Goal: Transaction & Acquisition: Obtain resource

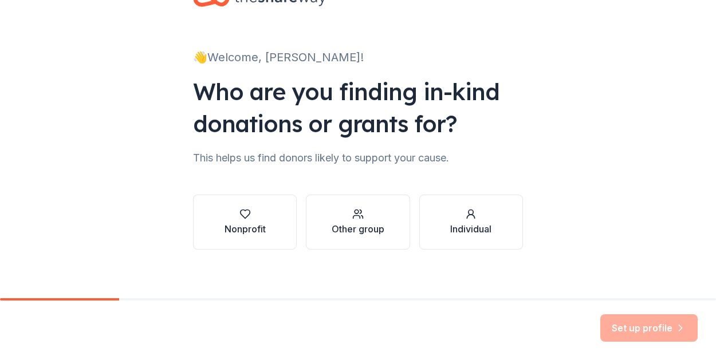
scroll to position [49, 0]
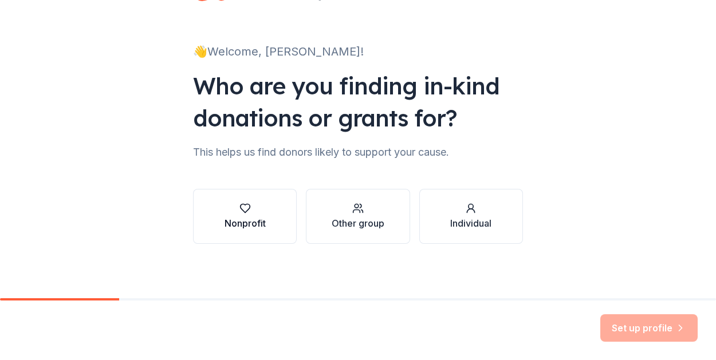
click at [253, 225] on div "Nonprofit" at bounding box center [244, 223] width 41 height 14
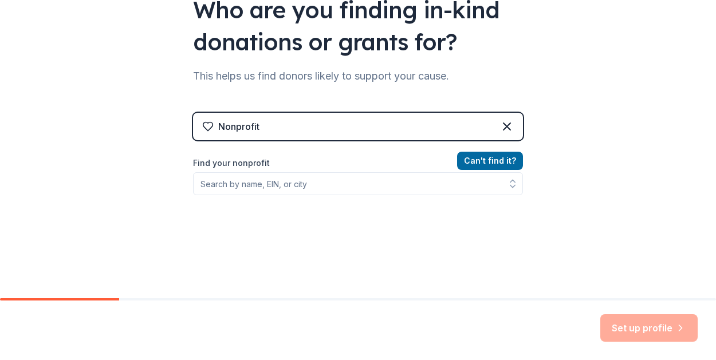
scroll to position [127, 0]
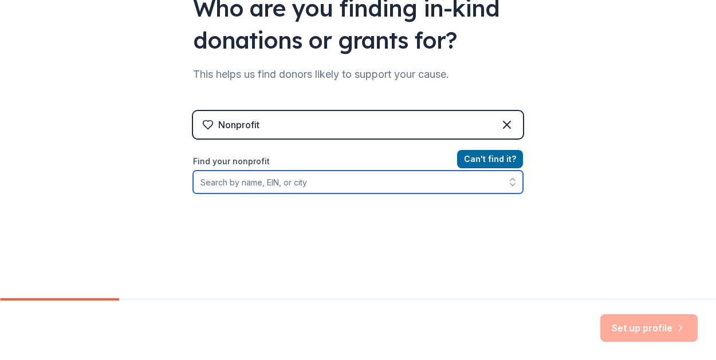
click at [353, 177] on input "Find your nonprofit" at bounding box center [358, 182] width 330 height 23
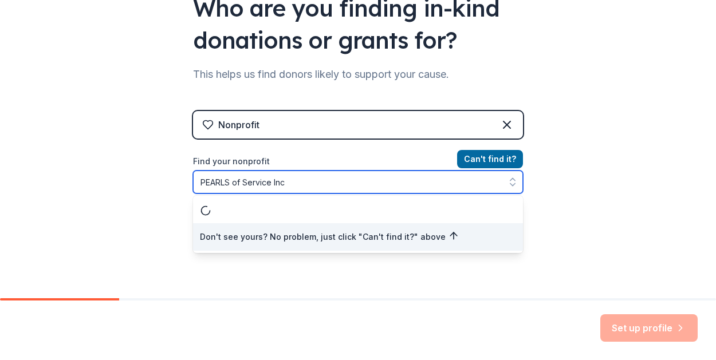
type input "PEARLS of Service Inc."
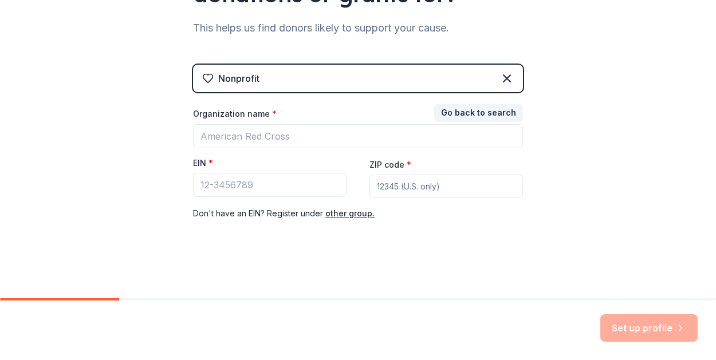
scroll to position [172, 0]
click at [313, 156] on div "Organization name * EIN * ZIP code * Don ' t have an EIN? Register under other …" at bounding box center [358, 165] width 330 height 112
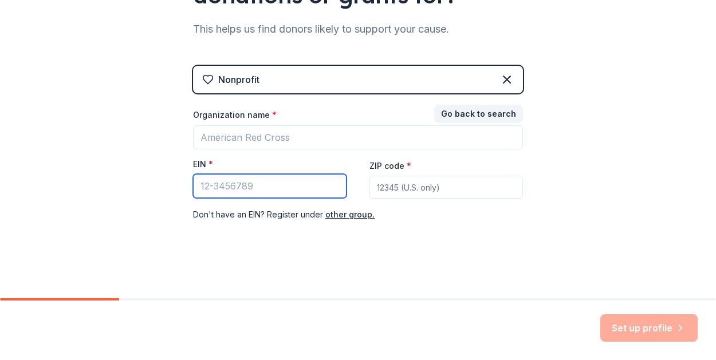
click at [271, 178] on input "EIN *" at bounding box center [269, 186] width 153 height 24
type input "[US_EMPLOYER_IDENTIFICATION_NUMBER]"
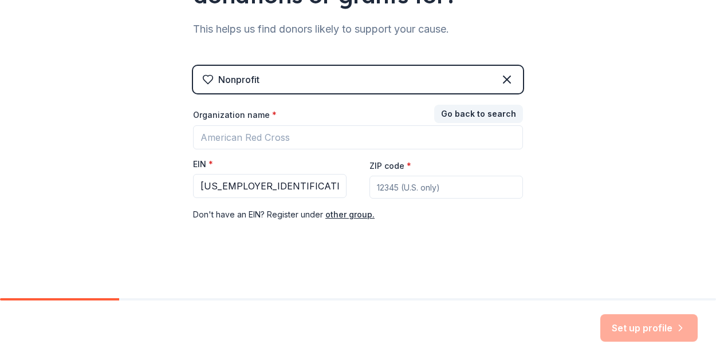
drag, startPoint x: 411, startPoint y: 190, endPoint x: 427, endPoint y: 181, distance: 18.5
click at [413, 188] on input "ZIP code *" at bounding box center [445, 187] width 153 height 23
type input "91789"
click at [527, 249] on div "👋 Welcome, [PERSON_NAME]! Who are you finding in-kind donations or grants for? …" at bounding box center [358, 63] width 367 height 471
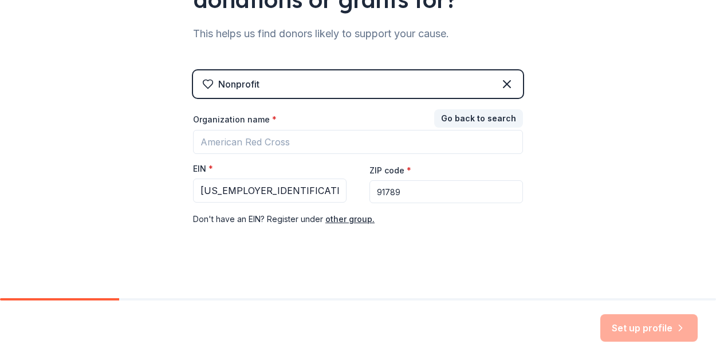
scroll to position [166, 0]
click at [630, 324] on div "Set up profile" at bounding box center [648, 327] width 97 height 27
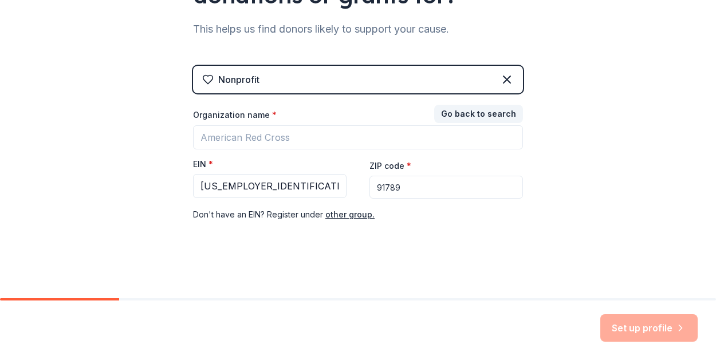
scroll to position [172, 0]
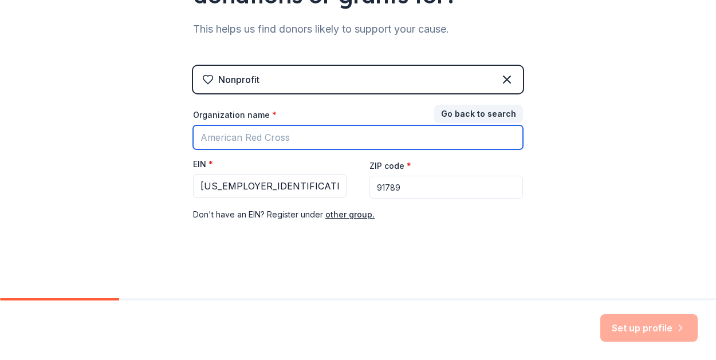
click at [318, 136] on input "Organization name *" at bounding box center [358, 137] width 330 height 24
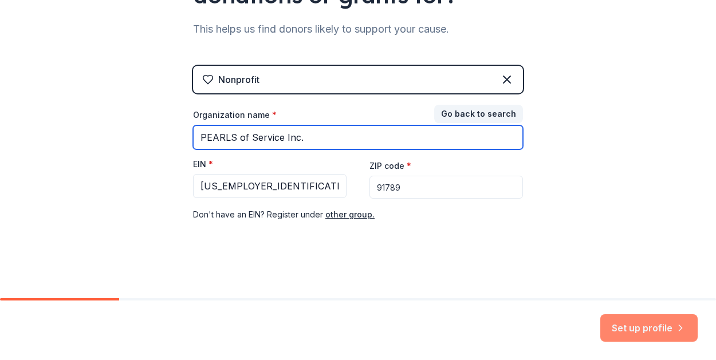
type input "PEARLS of Service Inc."
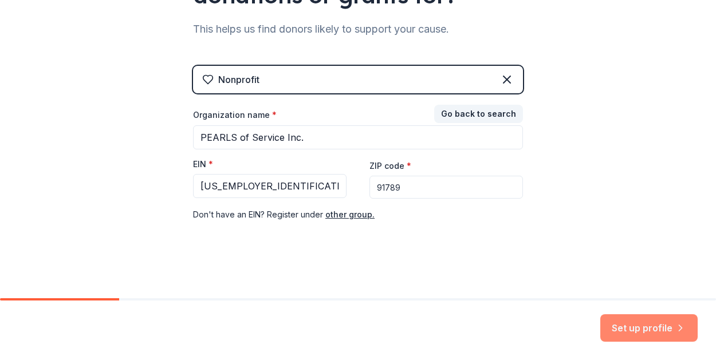
click at [626, 323] on button "Set up profile" at bounding box center [648, 327] width 97 height 27
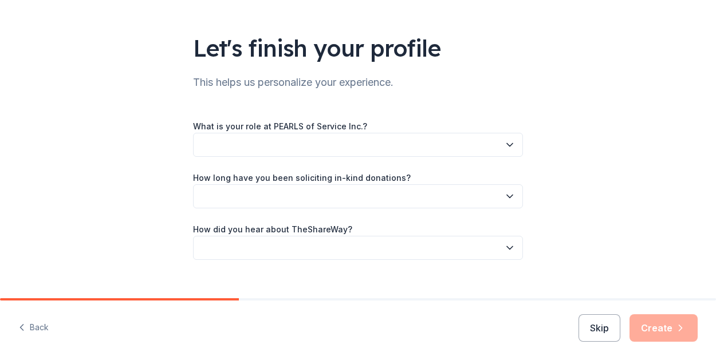
scroll to position [61, 0]
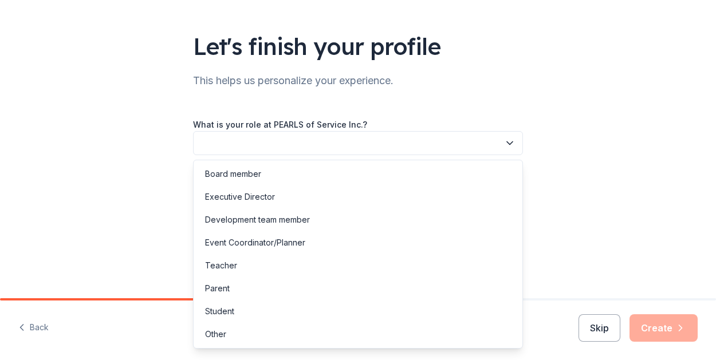
click at [508, 139] on icon "button" at bounding box center [509, 142] width 11 height 11
click at [296, 179] on div "Board member" at bounding box center [358, 174] width 324 height 23
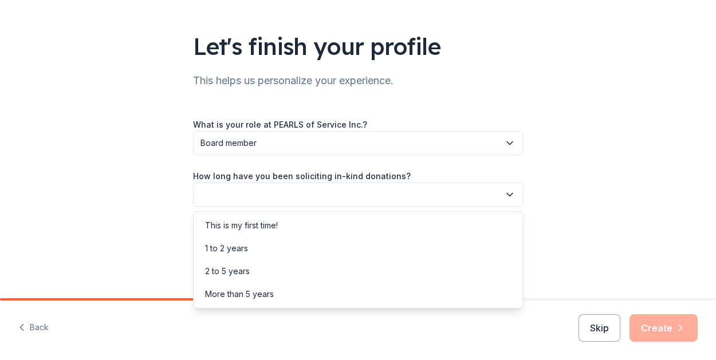
click at [510, 200] on icon "button" at bounding box center [509, 194] width 11 height 11
click at [448, 222] on div "This is my first time!" at bounding box center [358, 225] width 324 height 23
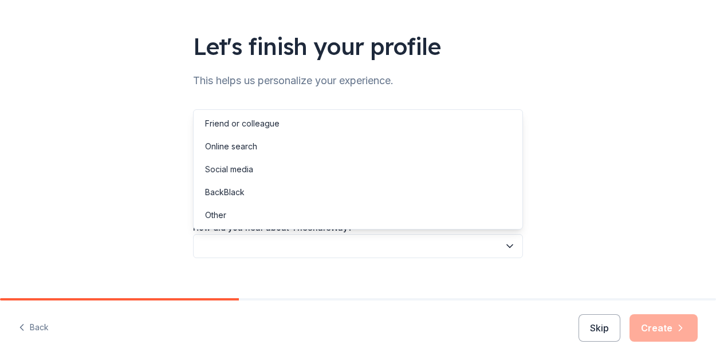
click at [511, 245] on icon "button" at bounding box center [510, 246] width 6 height 3
click at [404, 175] on div "Social media" at bounding box center [358, 169] width 324 height 23
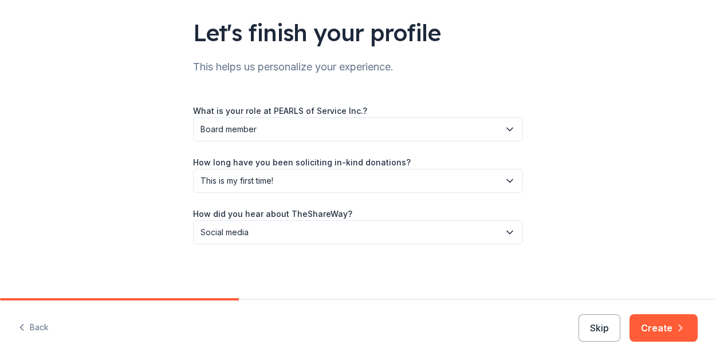
scroll to position [75, 0]
click at [656, 327] on button "Create" at bounding box center [663, 327] width 68 height 27
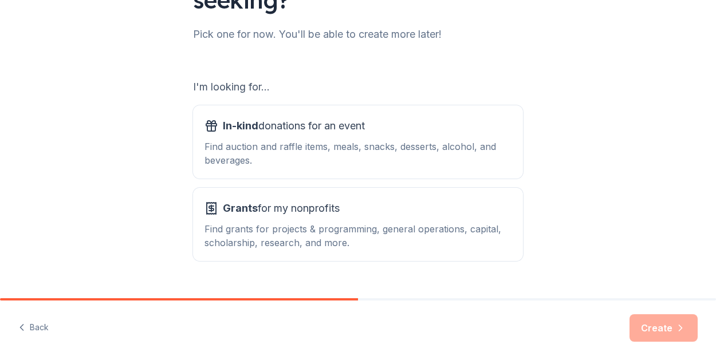
scroll to position [140, 0]
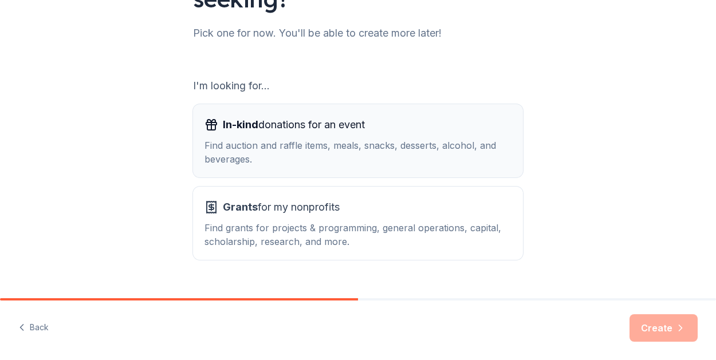
click at [436, 153] on div "Find auction and raffle items, meals, snacks, desserts, alcohol, and beverages." at bounding box center [357, 152] width 307 height 27
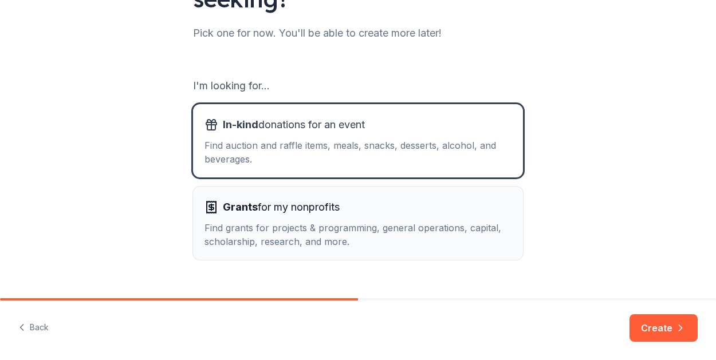
click at [491, 228] on div "Find grants for projects & programming, general operations, capital, scholarshi…" at bounding box center [357, 234] width 307 height 27
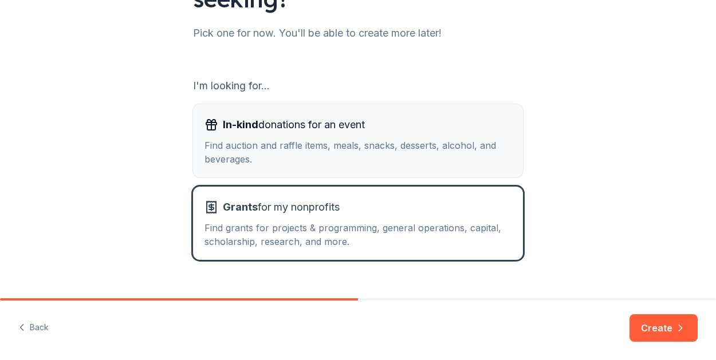
click at [478, 161] on div "Find auction and raffle items, meals, snacks, desserts, alcohol, and beverages." at bounding box center [357, 152] width 307 height 27
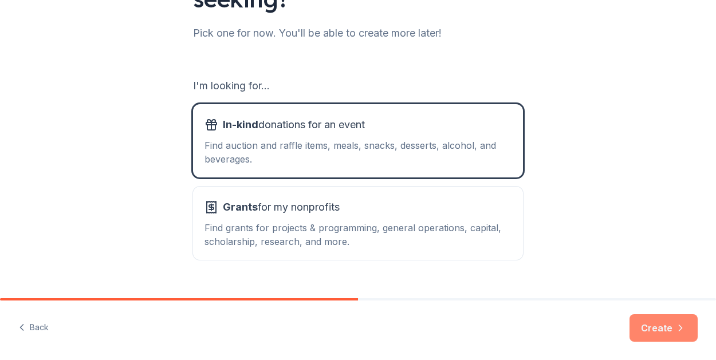
click at [658, 331] on button "Create" at bounding box center [663, 327] width 68 height 27
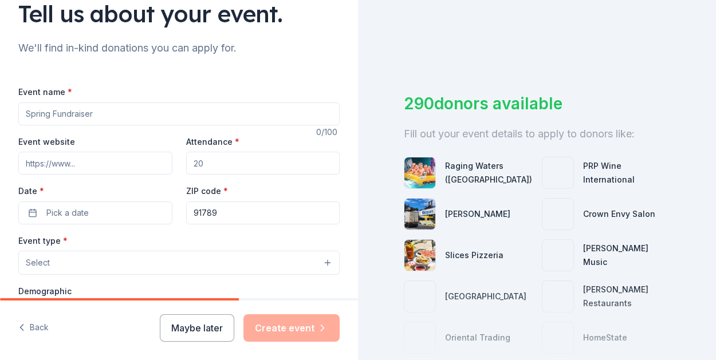
scroll to position [88, 0]
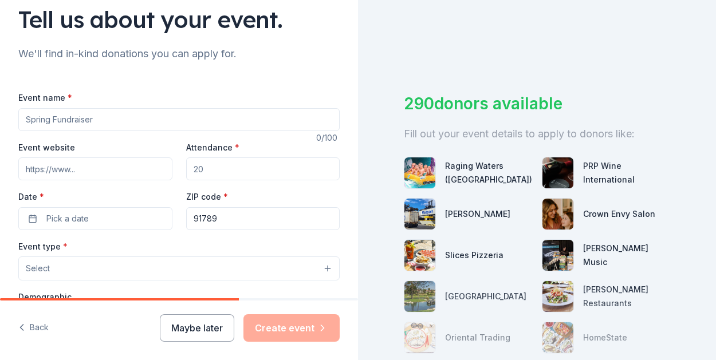
click at [271, 114] on input "Event name *" at bounding box center [178, 119] width 321 height 23
type input "Anniversary Fundraiser"
type input "80"
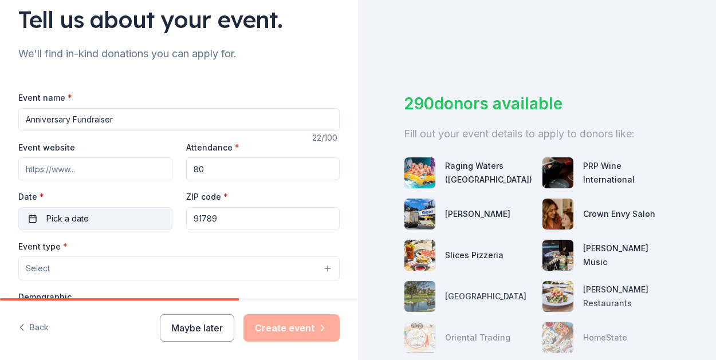
click at [31, 225] on button "Pick a date" at bounding box center [95, 218] width 154 height 23
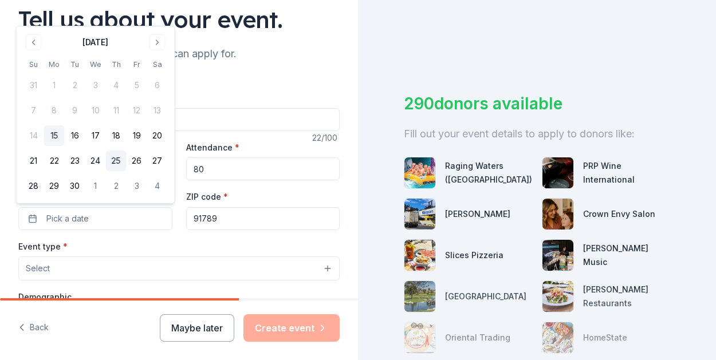
click at [113, 163] on button "25" at bounding box center [116, 161] width 21 height 21
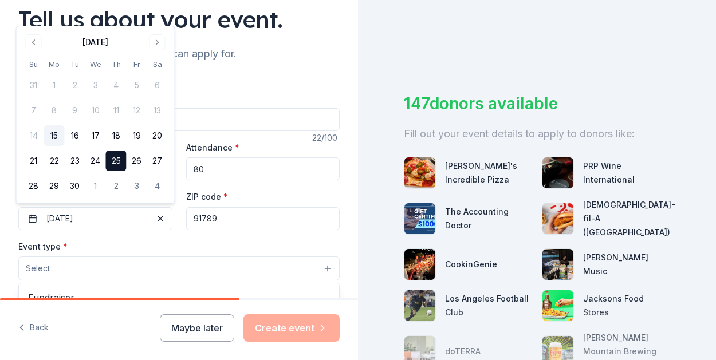
click at [285, 269] on button "Select" at bounding box center [178, 269] width 321 height 24
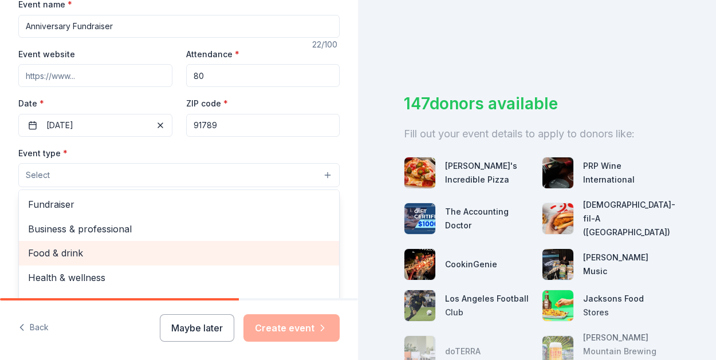
scroll to position [180, 0]
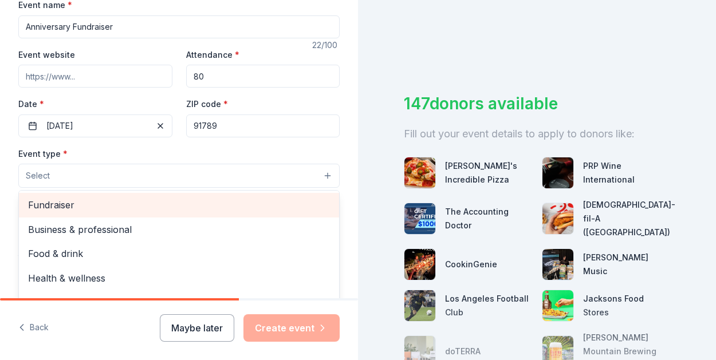
click at [153, 212] on div "Fundraiser" at bounding box center [179, 205] width 320 height 24
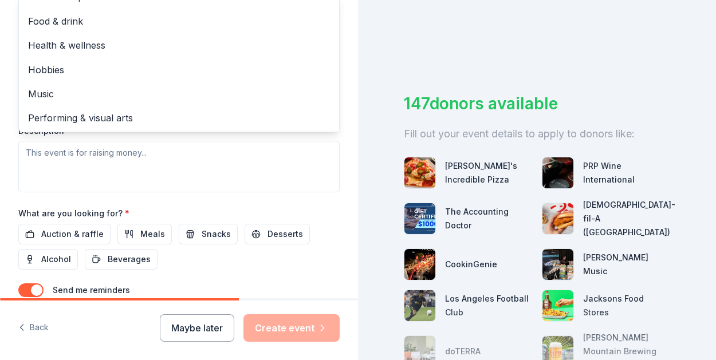
scroll to position [372, 0]
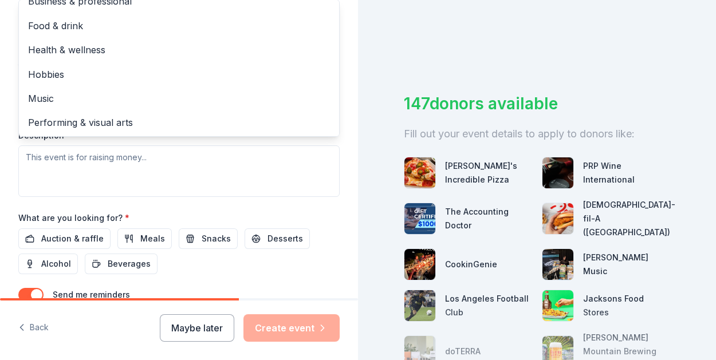
click at [243, 168] on div "Event type * Fundraiser Business & professional Food & drink Health & wellness …" at bounding box center [178, 76] width 321 height 242
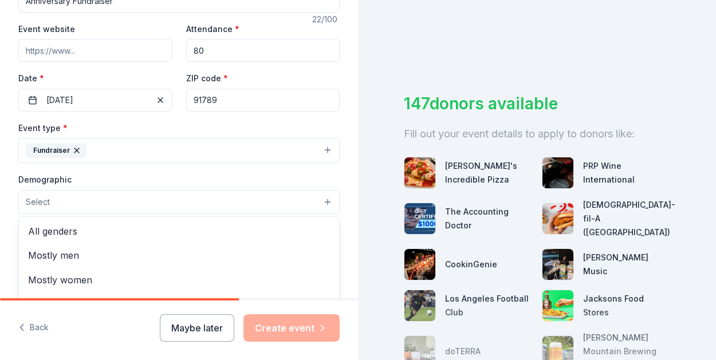
click at [328, 199] on button "Select" at bounding box center [178, 202] width 321 height 24
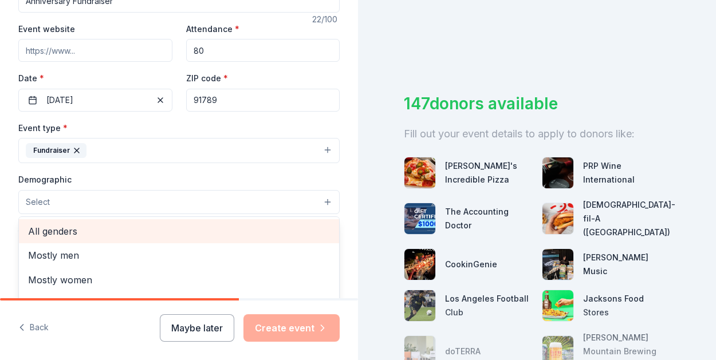
click at [191, 230] on span "All genders" at bounding box center [179, 231] width 302 height 15
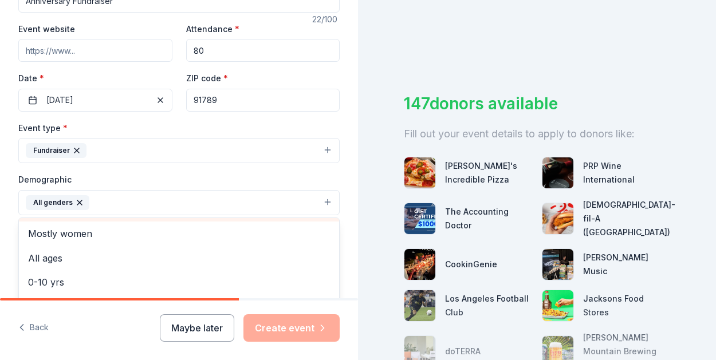
scroll to position [23, 0]
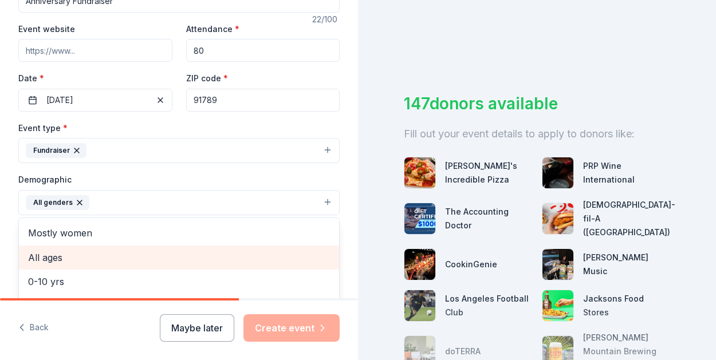
click at [197, 251] on span "All ages" at bounding box center [179, 257] width 302 height 15
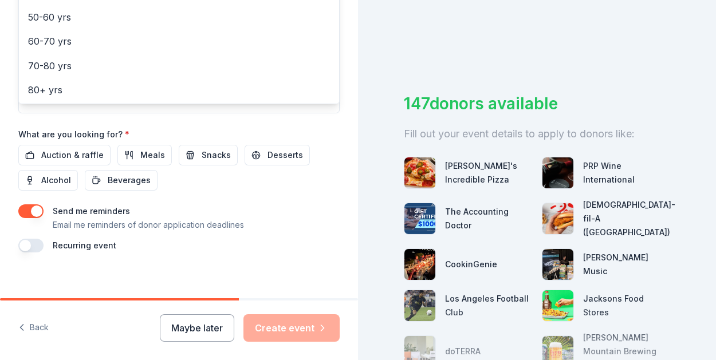
scroll to position [456, 0]
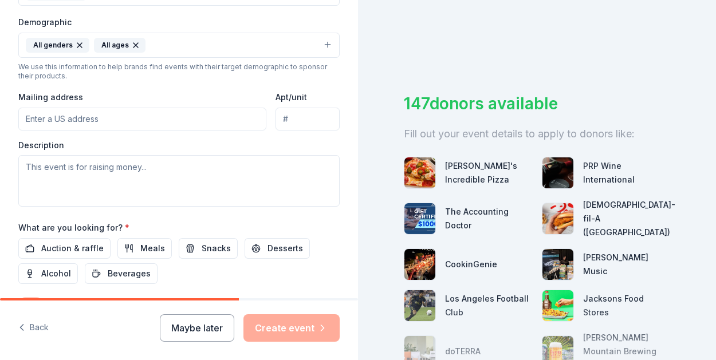
scroll to position [375, 0]
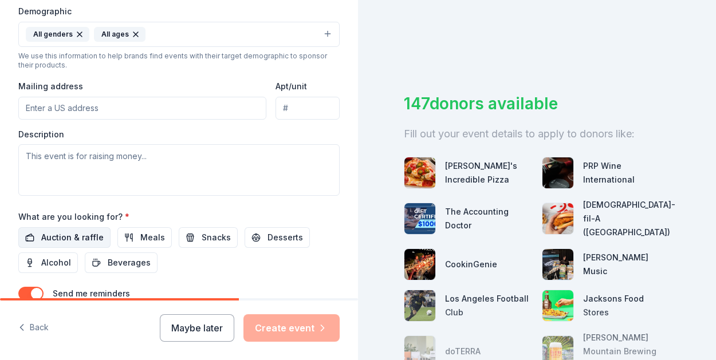
click at [69, 231] on span "Auction & raffle" at bounding box center [72, 238] width 62 height 14
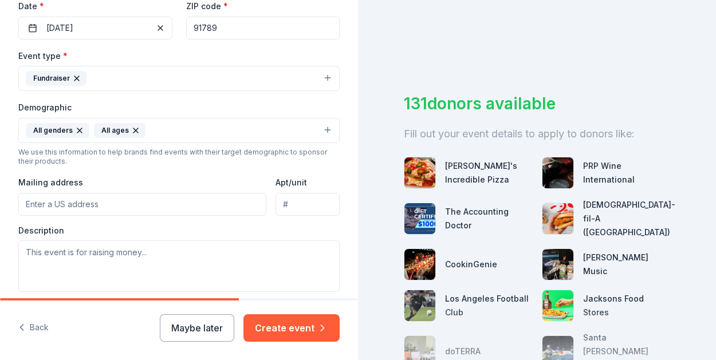
scroll to position [280, 0]
click at [186, 194] on input "Mailing address" at bounding box center [142, 202] width 248 height 23
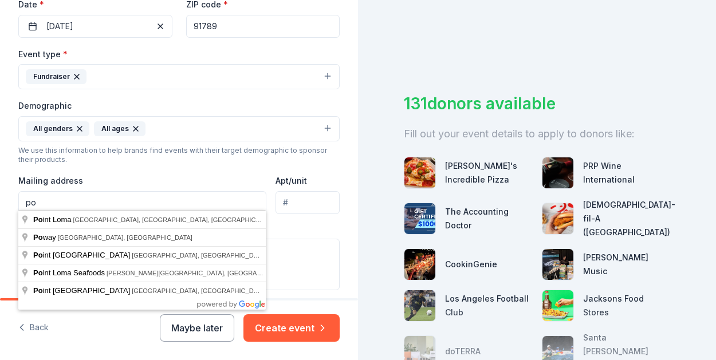
type input "p"
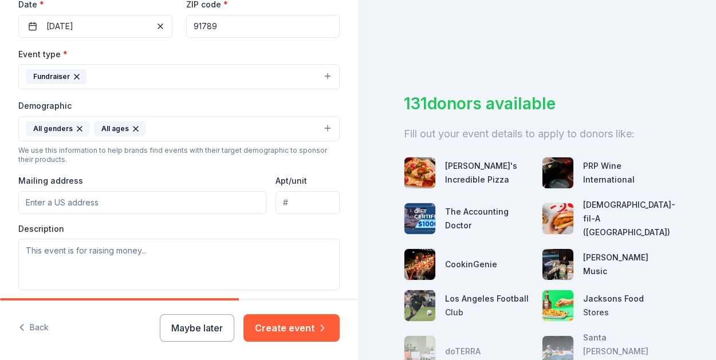
type input "p"
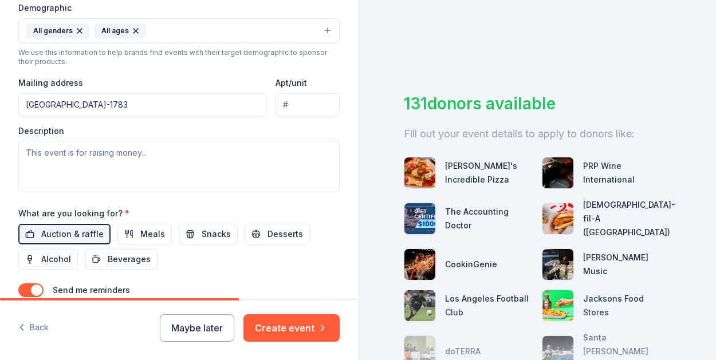
scroll to position [386, 0]
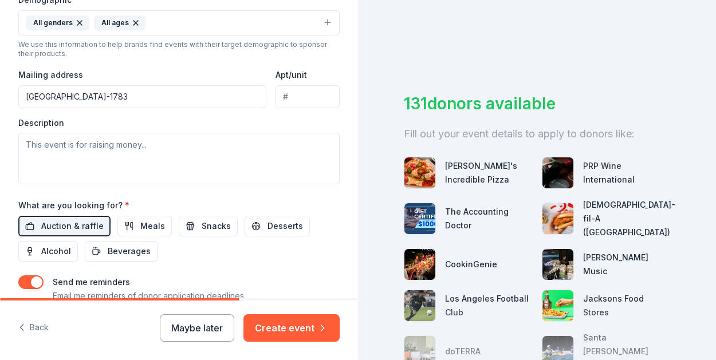
type input "[GEOGRAPHIC_DATA]-1783"
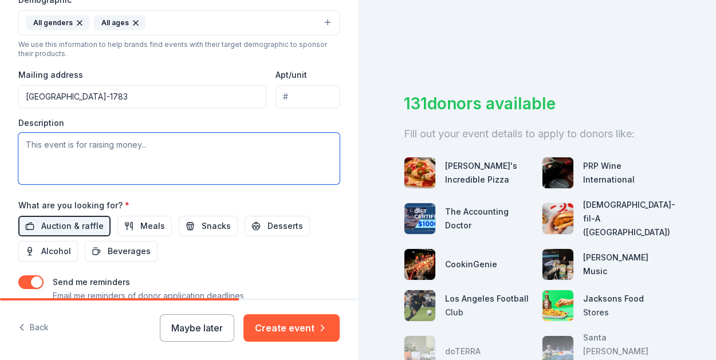
click at [205, 160] on textarea at bounding box center [178, 159] width 321 height 52
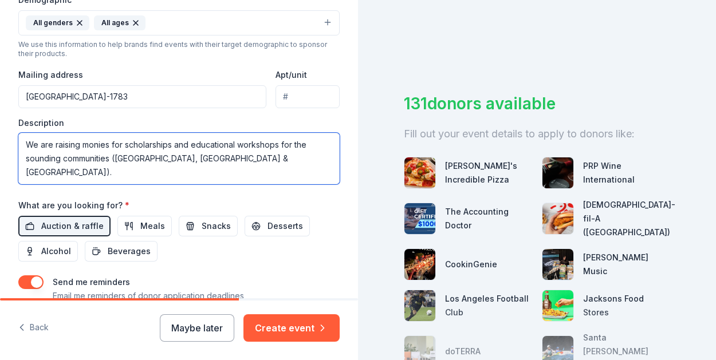
click at [207, 160] on textarea "We are raising monies for scholarships and educational workshops for the soundi…" at bounding box center [178, 159] width 321 height 52
type textarea "We are raising monies for scholarships and educational workshops for the soundi…"
drag, startPoint x: 319, startPoint y: 157, endPoint x: 7, endPoint y: 145, distance: 311.7
drag, startPoint x: 320, startPoint y: 149, endPoint x: 21, endPoint y: 144, distance: 299.6
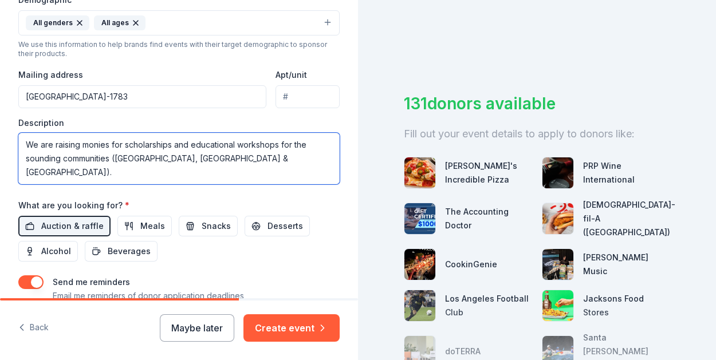
click at [20, 143] on textarea "We are raising monies for scholarships and educational workshops for the soundi…" at bounding box center [178, 159] width 321 height 52
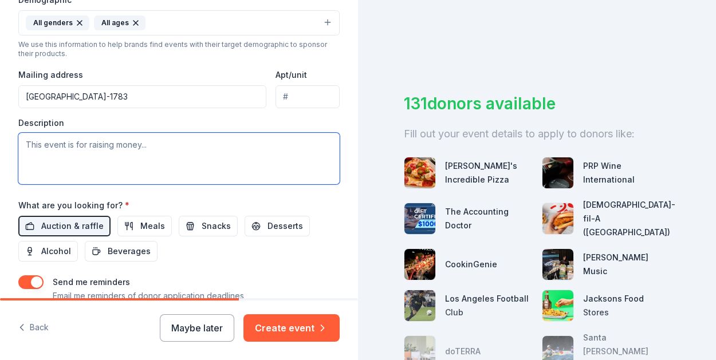
paste textarea "This is our annual hybrid event celebrating seven years of service, scholarship…"
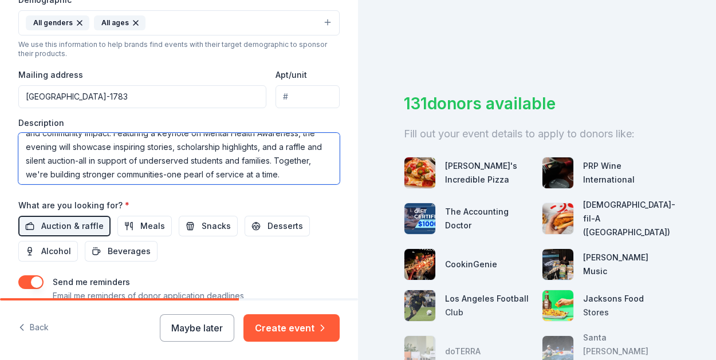
scroll to position [27, 0]
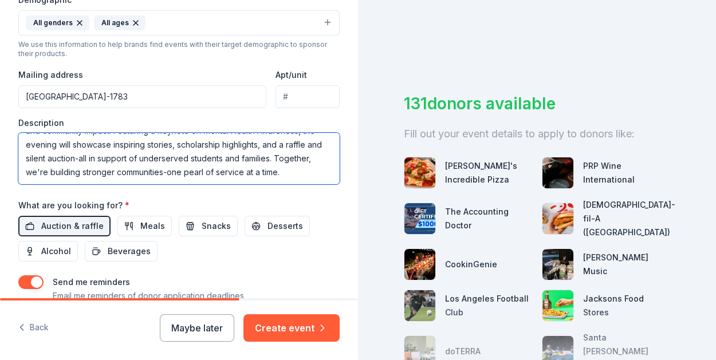
drag, startPoint x: 301, startPoint y: 169, endPoint x: 32, endPoint y: 178, distance: 269.3
click at [29, 177] on textarea "This is our annual hybrid event celebrating seven years of service, scholarship…" at bounding box center [178, 159] width 321 height 52
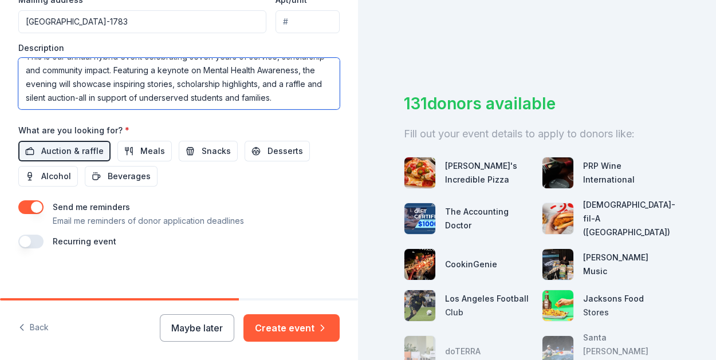
scroll to position [462, 0]
type textarea "This is our annual hybrid event celebrating seven years of service, scholarship…"
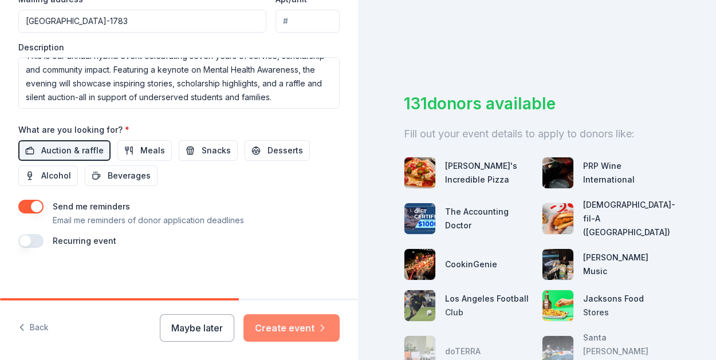
click at [310, 320] on button "Create event" at bounding box center [291, 327] width 96 height 27
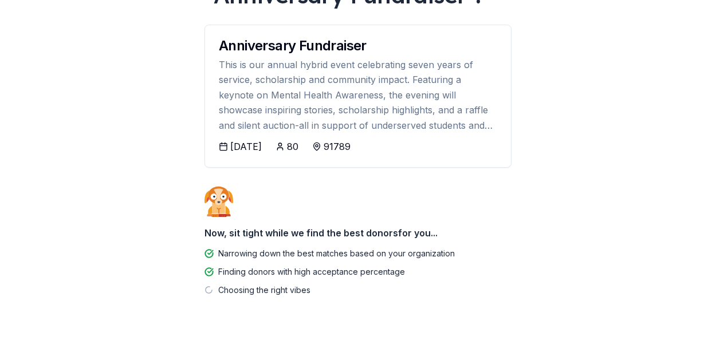
scroll to position [138, 0]
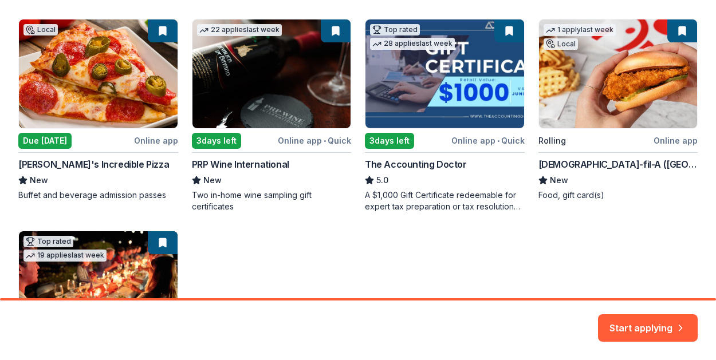
scroll to position [207, 0]
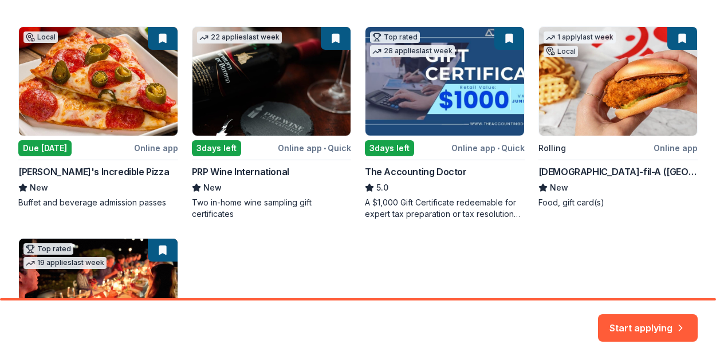
click at [53, 143] on div "Local Due [DATE] Online app [PERSON_NAME]'s Incredible Pizza New Buffet and bev…" at bounding box center [357, 223] width 679 height 394
click at [49, 143] on div "Local Due [DATE] Online app [PERSON_NAME]'s Incredible Pizza New Buffet and bev…" at bounding box center [357, 223] width 679 height 394
click at [658, 331] on button "Start applying" at bounding box center [648, 325] width 100 height 27
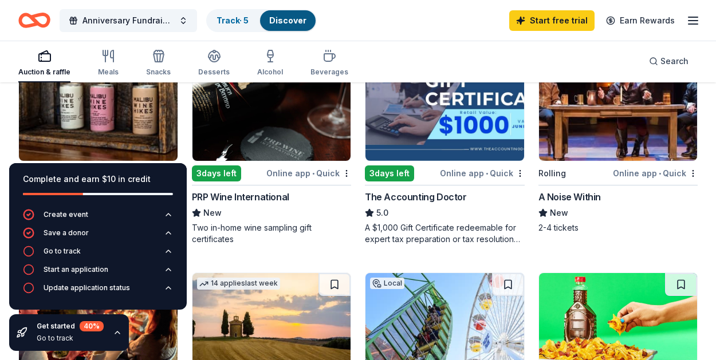
scroll to position [164, 0]
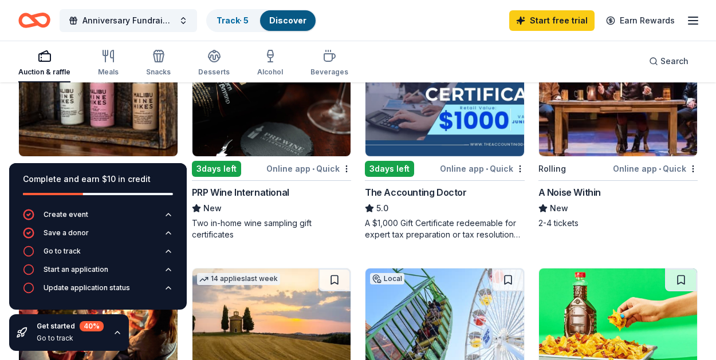
click at [177, 177] on div "Complete and earn $10 in credit" at bounding box center [98, 186] width 178 height 46
click at [115, 337] on icon "button" at bounding box center [117, 332] width 9 height 9
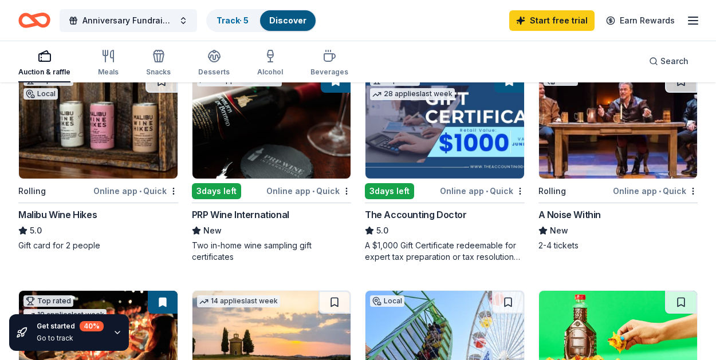
scroll to position [142, 0]
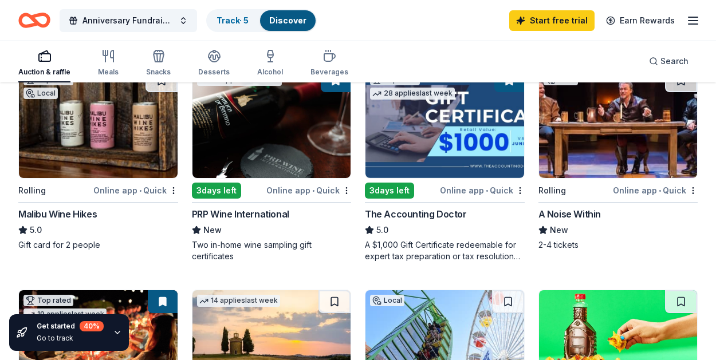
click at [130, 191] on div "Online app • Quick" at bounding box center [135, 190] width 85 height 14
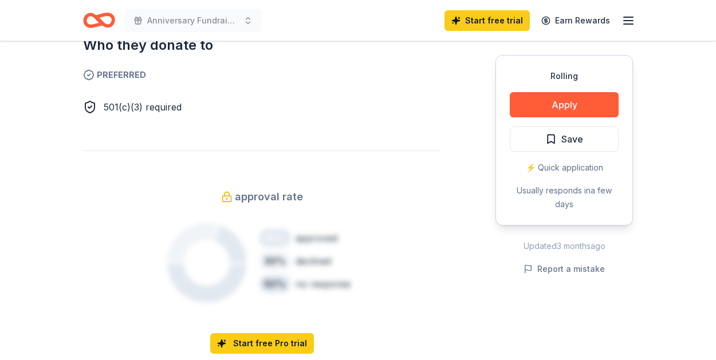
scroll to position [655, 0]
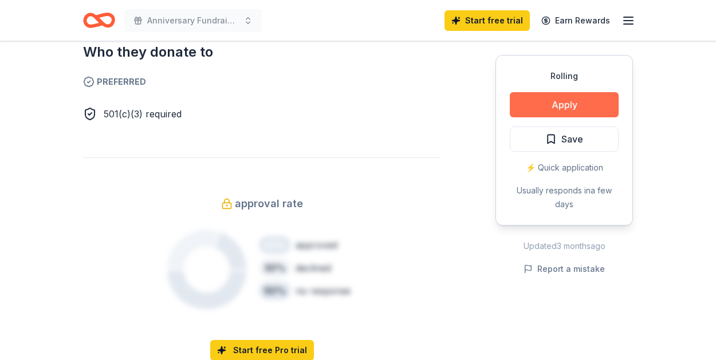
click at [569, 104] on button "Apply" at bounding box center [564, 104] width 109 height 25
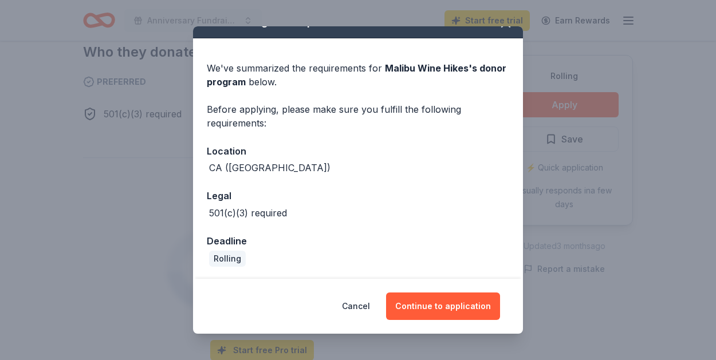
scroll to position [22, 0]
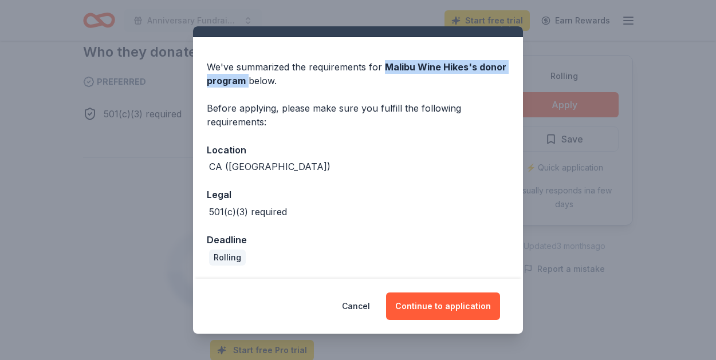
drag, startPoint x: 383, startPoint y: 66, endPoint x: 247, endPoint y: 85, distance: 137.0
click at [247, 85] on div "We've summarized the requirements for Malibu Wine Hikes 's donor program below." at bounding box center [358, 73] width 302 height 27
copy div "Malibu Wine Hikes 's donor program"
click at [414, 302] on button "Continue to application" at bounding box center [443, 306] width 114 height 27
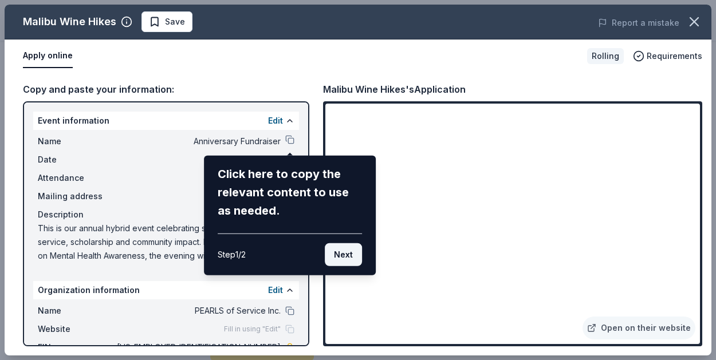
click at [348, 258] on button "Next" at bounding box center [343, 254] width 37 height 23
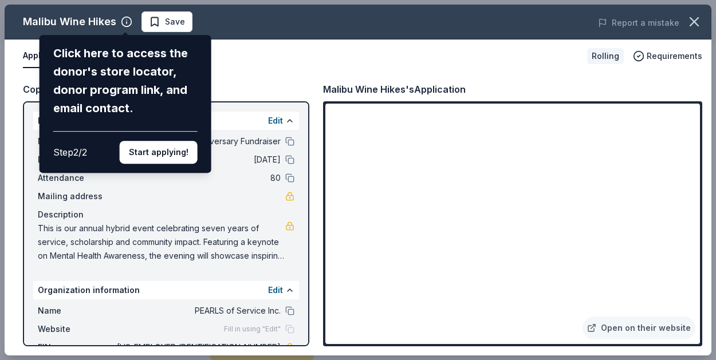
click at [145, 26] on div "Malibu Wine Hikes Click here to access the donor's store locator, donor program…" at bounding box center [358, 180] width 707 height 351
click at [161, 148] on button "Start applying!" at bounding box center [159, 152] width 78 height 23
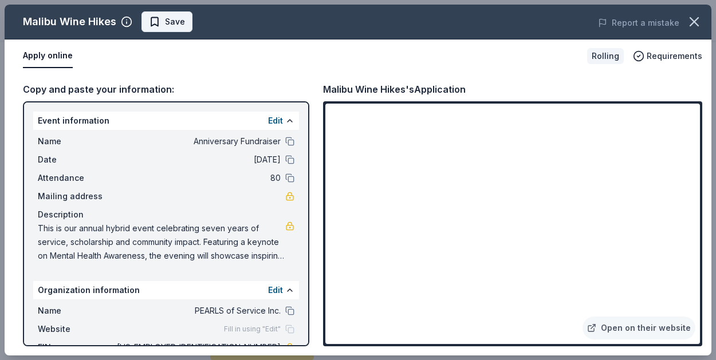
click at [155, 22] on span "Save" at bounding box center [167, 22] width 36 height 14
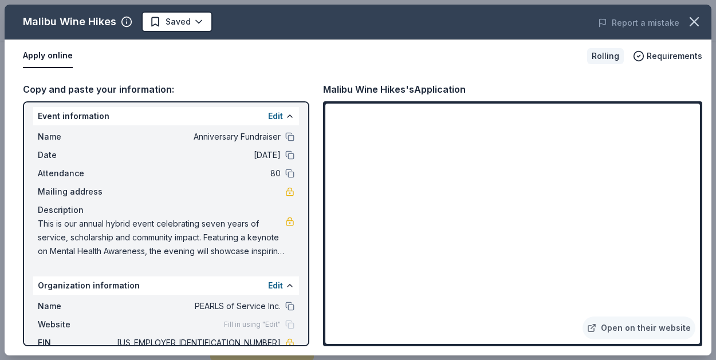
scroll to position [6, 0]
click at [535, 77] on div "Copy and paste your information: Event information Edit Name Anniversary Fundra…" at bounding box center [358, 214] width 707 height 283
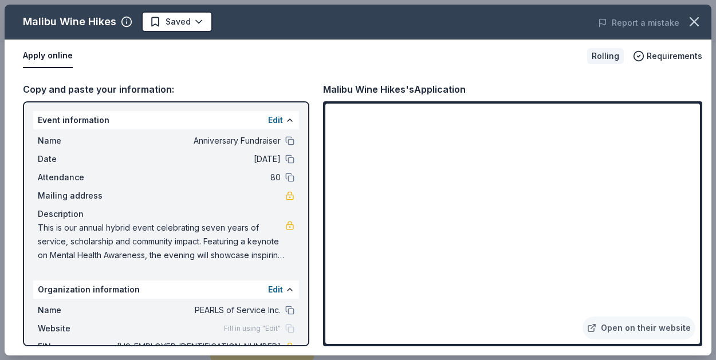
scroll to position [0, 0]
click at [127, 85] on div "Copy and paste your information:" at bounding box center [166, 89] width 286 height 15
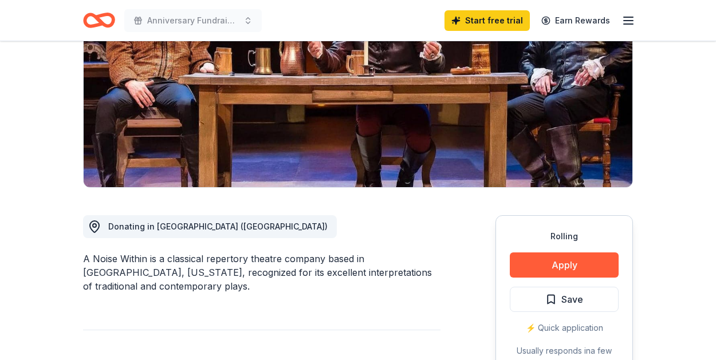
scroll to position [159, 0]
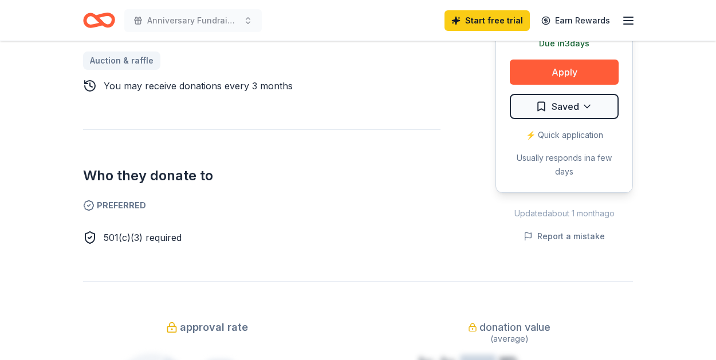
scroll to position [545, 0]
click at [594, 76] on button "Apply" at bounding box center [564, 72] width 109 height 25
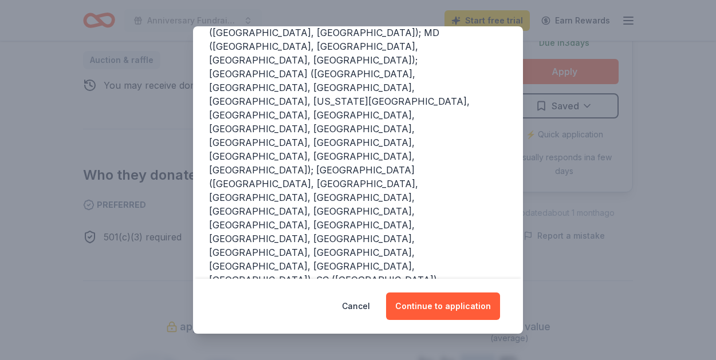
scroll to position [258, 0]
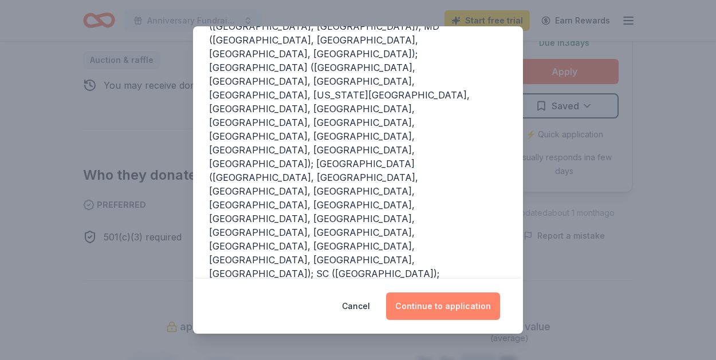
click at [439, 306] on button "Continue to application" at bounding box center [443, 306] width 114 height 27
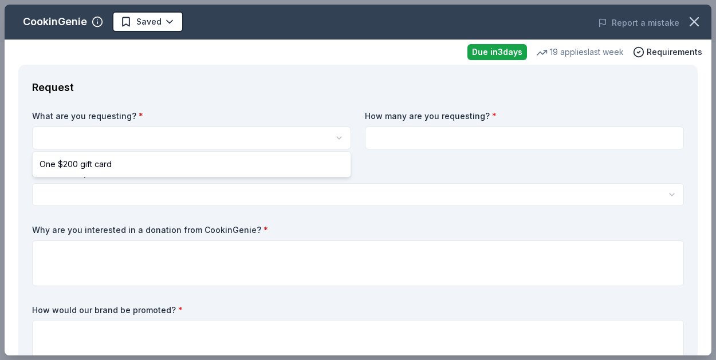
scroll to position [0, 0]
click at [340, 139] on html "Anniversary Fundraiser Saved Apply Due [DATE] Share CookinGenie 4.9 • 8 reviews…" at bounding box center [358, 180] width 716 height 360
select select "One $200 gift card"
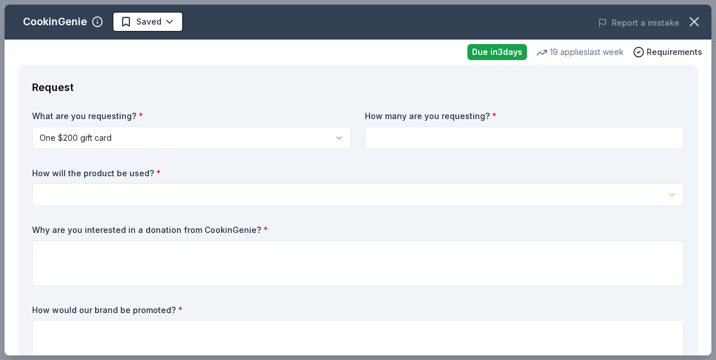
click at [467, 133] on input at bounding box center [524, 138] width 319 height 23
type input "1"
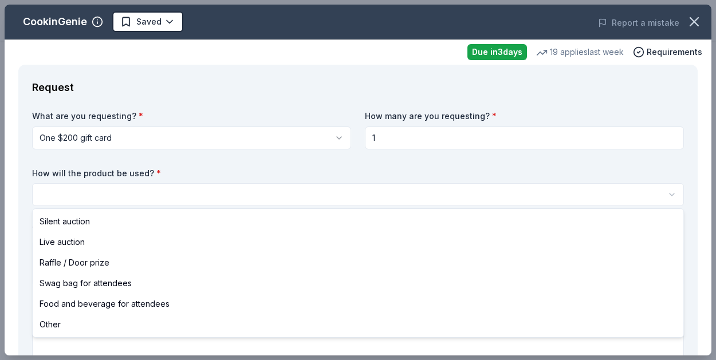
click at [385, 184] on html "Anniversary Fundraiser Saved Apply Due in 3 days Share CookinGenie 4.9 • 8 revi…" at bounding box center [358, 180] width 716 height 360
select select "silentAuction"
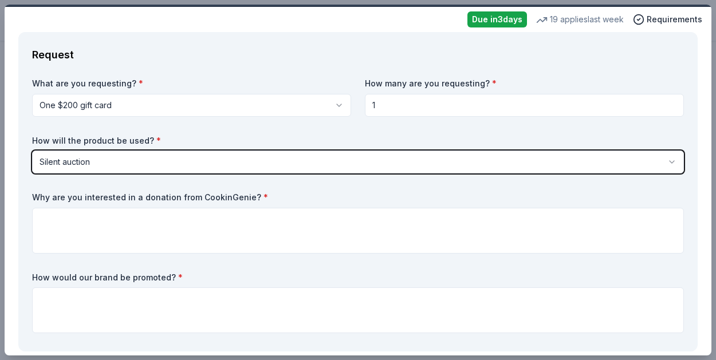
scroll to position [35, 0]
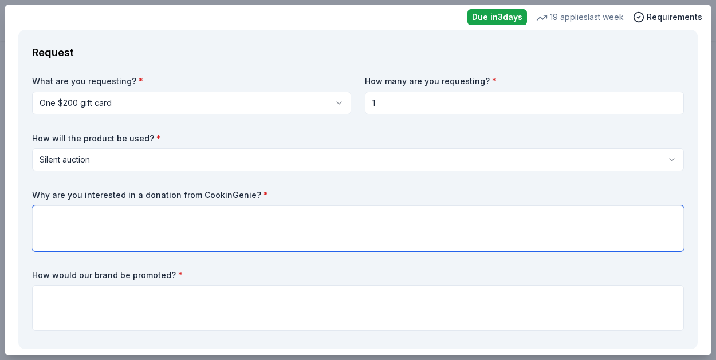
click at [259, 222] on textarea at bounding box center [358, 229] width 652 height 46
paste textarea "Charity Request Form ljenkins649@gmail.com Switch account Not shared Draft save…"
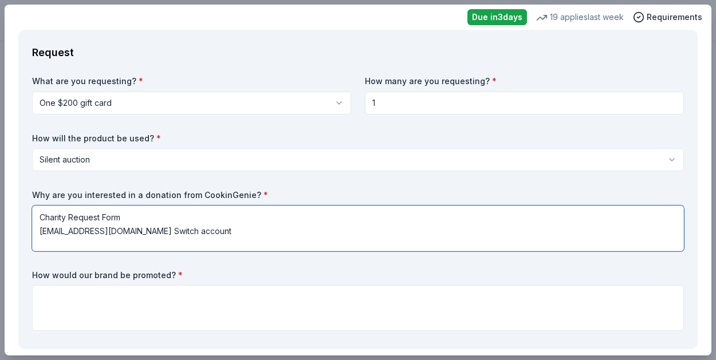
scroll to position [159, 0]
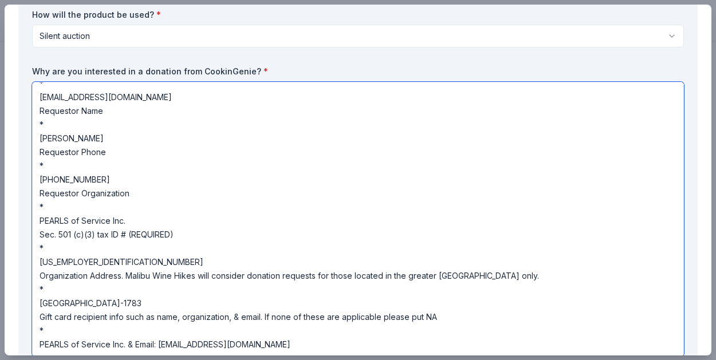
type textarea "Charity Request Form ljenkins649@gmail.com Switch account Not shared Draft save…"
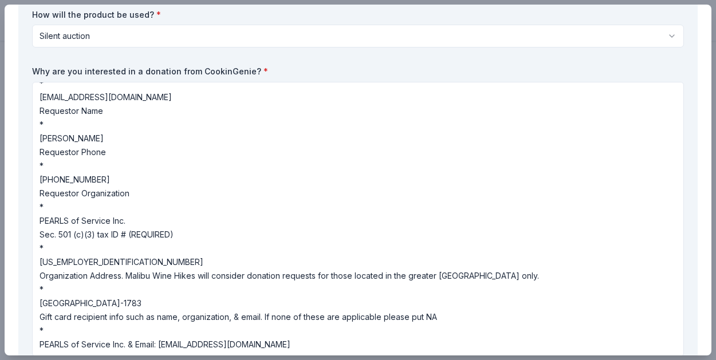
click at [330, 58] on div "What are you requesting? * One $200 gift card One $200 gift card How many are y…" at bounding box center [358, 196] width 652 height 489
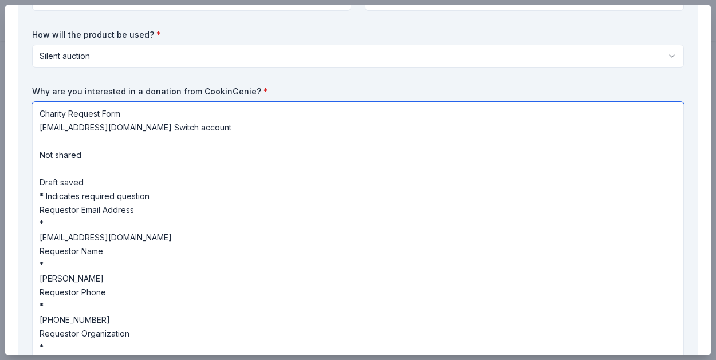
scroll to position [132, 0]
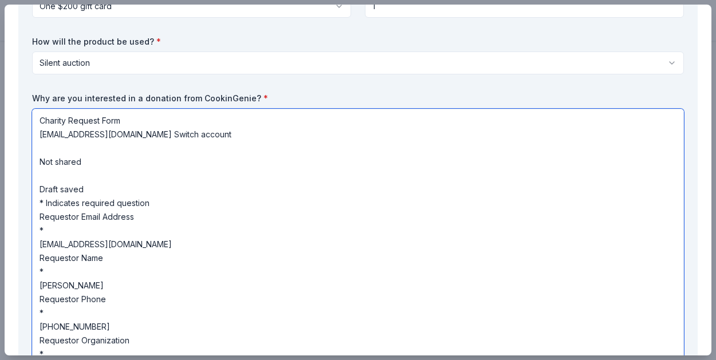
drag, startPoint x: 329, startPoint y: 72, endPoint x: 0, endPoint y: 103, distance: 330.7
click at [0, 103] on div "CookinGenie Saved Report a mistake Due in 3 days 19 applies last week Requireme…" at bounding box center [358, 180] width 716 height 360
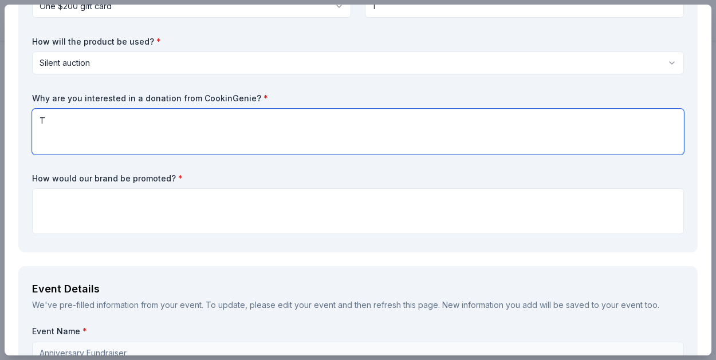
type textarea "T"
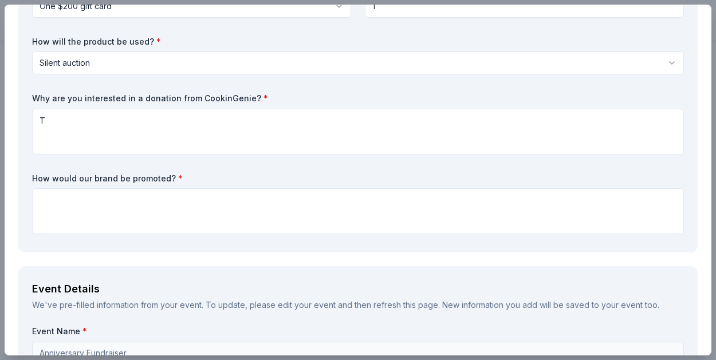
click at [715, 206] on div "CookinGenie Saved Report a mistake Due in 3 days 19 applies last week Requireme…" at bounding box center [358, 180] width 716 height 360
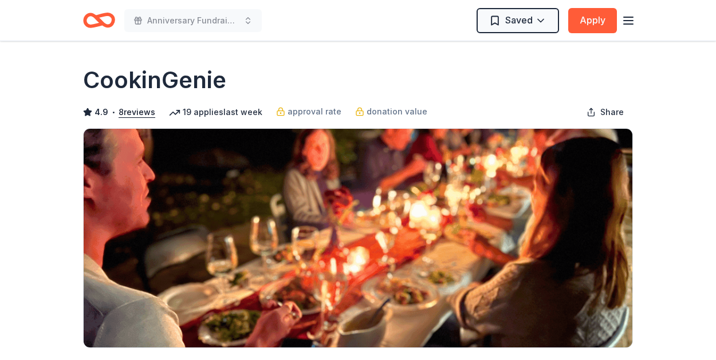
scroll to position [0, 0]
click at [588, 17] on button "Apply" at bounding box center [592, 20] width 49 height 25
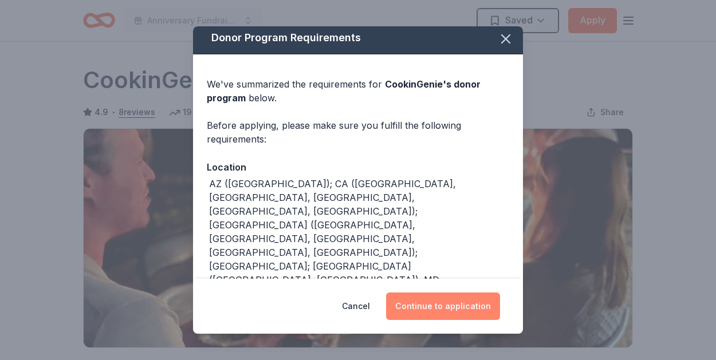
scroll to position [6, 0]
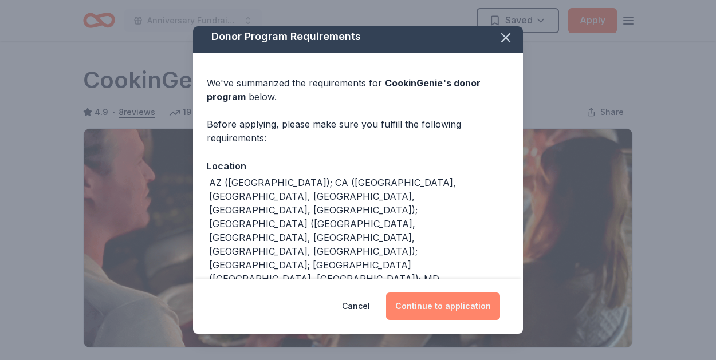
click at [450, 304] on button "Continue to application" at bounding box center [443, 306] width 114 height 27
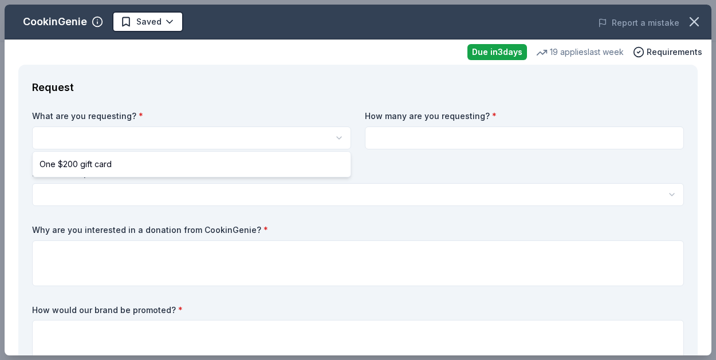
click at [137, 137] on html "Anniversary Fundraiser Saved Apply Due in 3 days Share CookinGenie 4.9 • 8 revi…" at bounding box center [358, 180] width 716 height 360
select select "One $200 gift card"
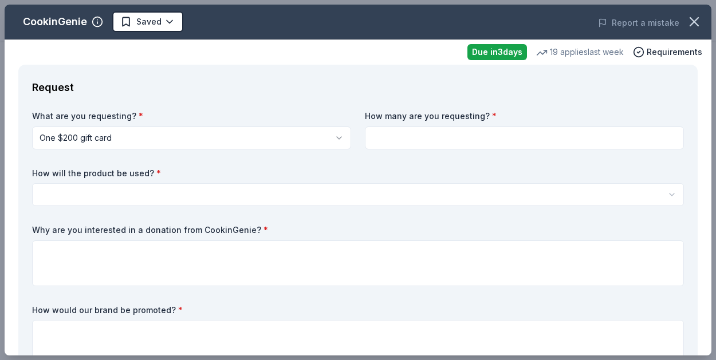
click at [417, 131] on input at bounding box center [524, 138] width 319 height 23
type input "1"
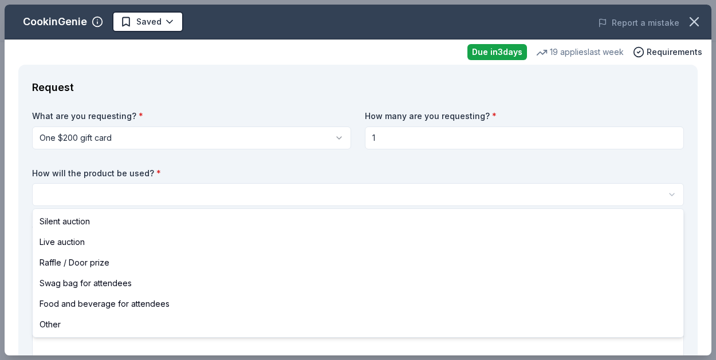
click at [322, 188] on html "Anniversary Fundraiser Saved Apply Due in 3 days Share CookinGenie 4.9 • 8 revi…" at bounding box center [358, 180] width 716 height 360
select select "silentAuction"
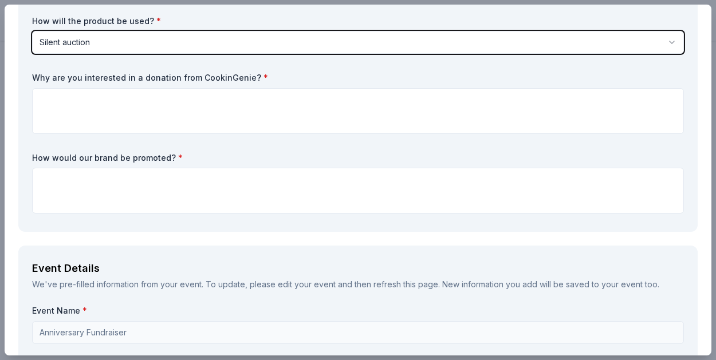
scroll to position [0, 0]
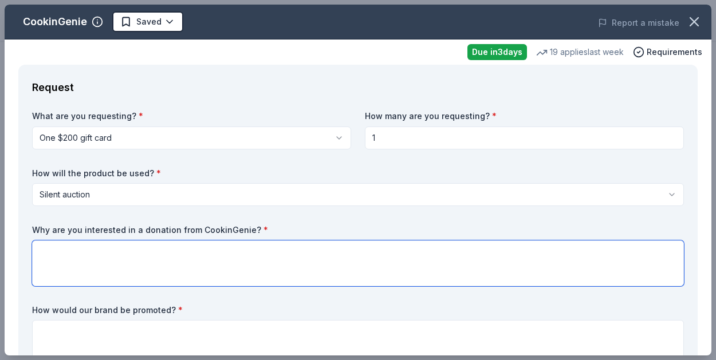
click at [89, 249] on textarea at bounding box center [358, 264] width 652 height 46
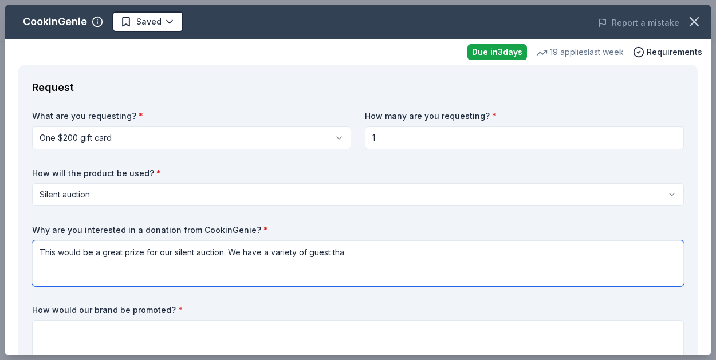
click at [68, 271] on textarea "This would be a great prize for our silent auction. We have a variety of guest t" at bounding box center [358, 264] width 652 height 46
click at [68, 271] on textarea "This would be a great prize for our silent auction. We have a variety of guest …" at bounding box center [358, 264] width 652 height 46
click at [361, 249] on textarea "This would be a great prize for our silent auction. We have a variety of guest …" at bounding box center [358, 264] width 652 height 46
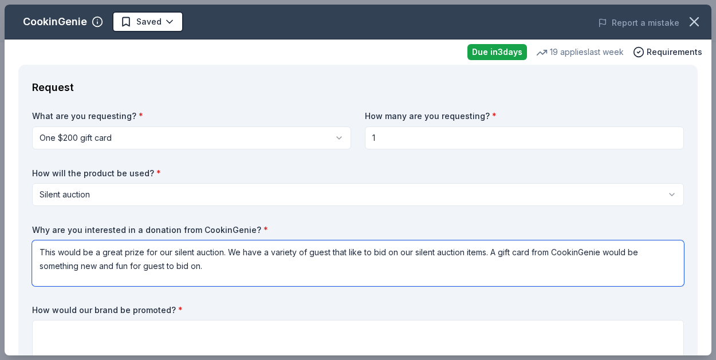
drag, startPoint x: 226, startPoint y: 266, endPoint x: 23, endPoint y: 246, distance: 204.3
click at [21, 247] on div "Request What are you requesting? * One $200 gift card One $200 gift card How ma…" at bounding box center [357, 225] width 679 height 320
type textarea "This would be a great prize for our silent auction. We have a variety of guest …"
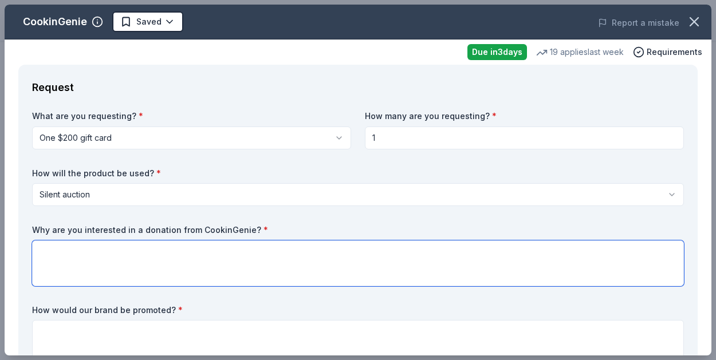
paste textarea "A gift card from CookinGenie would be an exceptional prize for our silent aucti…"
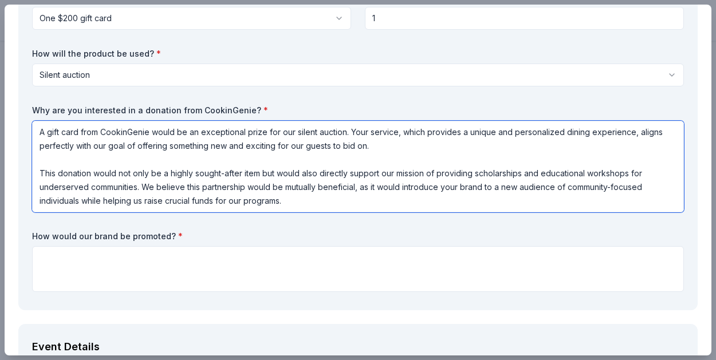
scroll to position [121, 0]
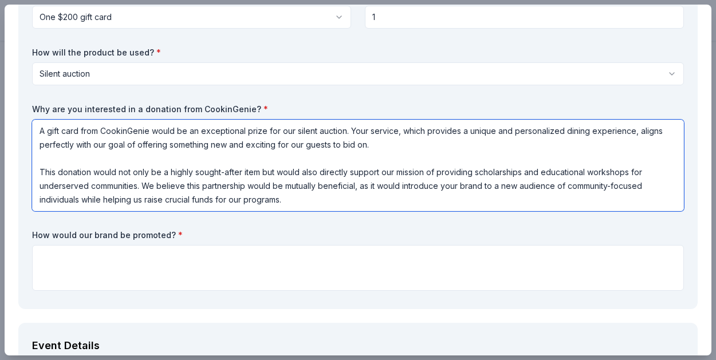
type textarea "A gift card from CookinGenie would be an exceptional prize for our silent aucti…"
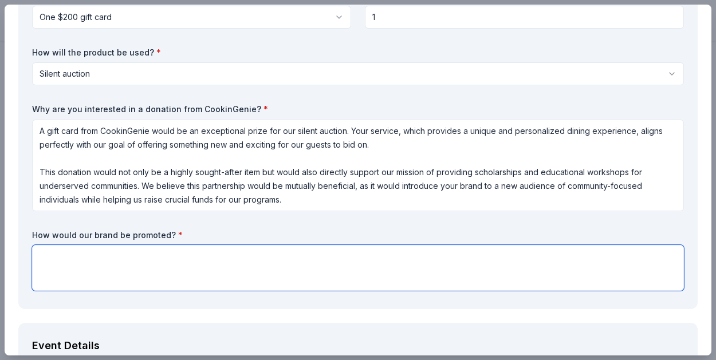
click at [432, 268] on textarea at bounding box center [358, 268] width 652 height 46
click at [432, 268] on textarea "We have a donor list t" at bounding box center [358, 268] width 652 height 46
drag, startPoint x: 134, startPoint y: 257, endPoint x: 139, endPoint y: 267, distance: 12.0
click at [134, 260] on textarea "We have a donor list that in our printed programs, we also" at bounding box center [358, 268] width 652 height 46
click at [265, 258] on textarea "We have a donor list in our printed programs, we also" at bounding box center [358, 268] width 652 height 46
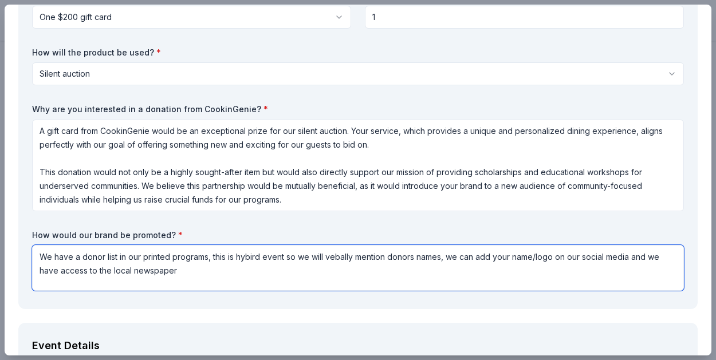
drag, startPoint x: 58, startPoint y: 270, endPoint x: 76, endPoint y: 281, distance: 20.3
click at [59, 270] on textarea "We have a donor list in our printed programs, this is hybird event so we will v…" at bounding box center [358, 268] width 652 height 46
click at [119, 270] on textarea "We have a donor list in our printed programs, this is hybird event so we will v…" at bounding box center [358, 268] width 652 height 46
click at [224, 270] on textarea "We have a donor list in our printed programs, this is hybird event so we will v…" at bounding box center [358, 268] width 652 height 46
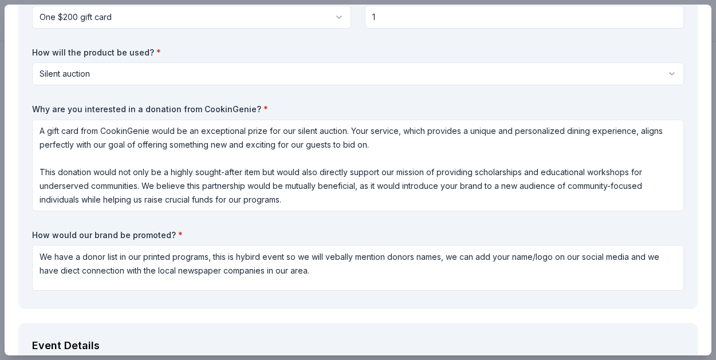
drag, startPoint x: 176, startPoint y: 231, endPoint x: 177, endPoint y: 247, distance: 16.1
click at [148, 237] on label "How would our brand be promoted? *" at bounding box center [358, 235] width 652 height 11
click at [78, 302] on div "Request What are you requesting? * One $200 gift card One $200 gift card How ma…" at bounding box center [357, 126] width 679 height 365
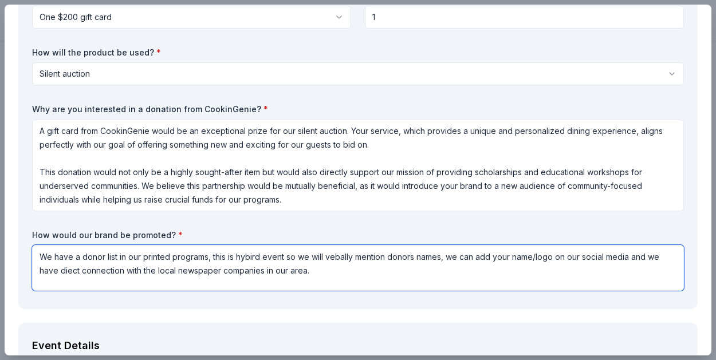
drag, startPoint x: 331, startPoint y: 273, endPoint x: 36, endPoint y: 257, distance: 295.3
click at [36, 257] on textarea "We have a donor list in our printed programs, this is hybird event so we will v…" at bounding box center [358, 268] width 652 height 46
click at [89, 283] on textarea "We have a donor list in our printed programs, this is hybird event so we will v…" at bounding box center [358, 268] width 652 height 46
drag, startPoint x: 332, startPoint y: 272, endPoint x: 57, endPoint y: 255, distance: 274.8
click at [38, 262] on textarea "We have a donor list in our printed programs, this is hybird event so we will v…" at bounding box center [358, 268] width 652 height 46
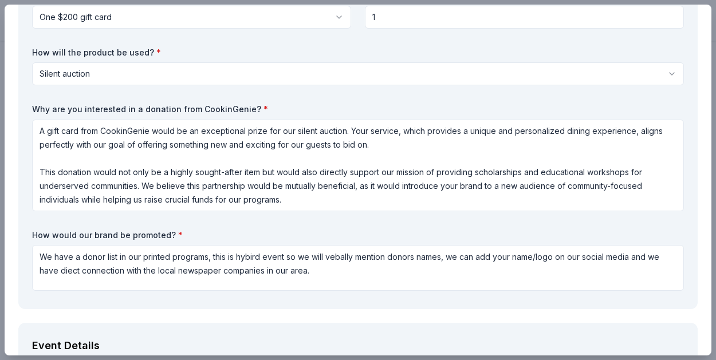
click at [41, 307] on div "Request What are you requesting? * One $200 gift card One $200 gift card How ma…" at bounding box center [357, 126] width 679 height 365
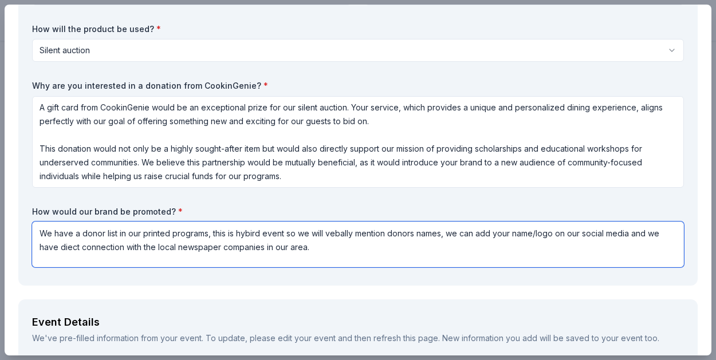
scroll to position [135, 0]
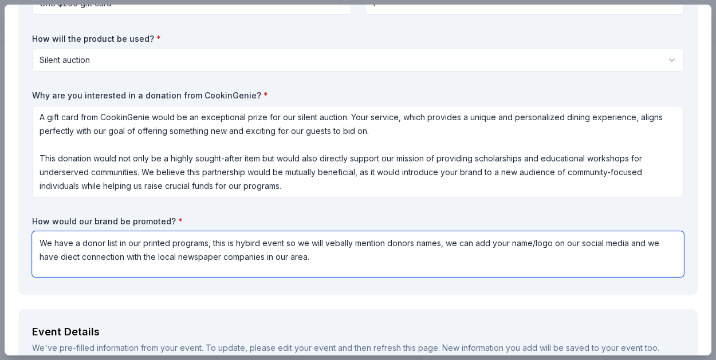
click at [125, 258] on textarea "We have a donor list in our printed programs, this is hybird event so we will v…" at bounding box center [358, 254] width 652 height 46
paste textarea "Your brand would be promoted through a multi-channel strategy, ensuring visibil…"
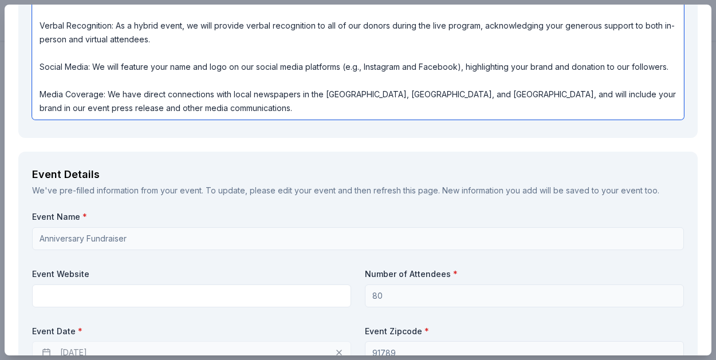
scroll to position [407, 0]
type textarea "Your brand would be promoted through a multi-channel strategy, ensuring visibil…"
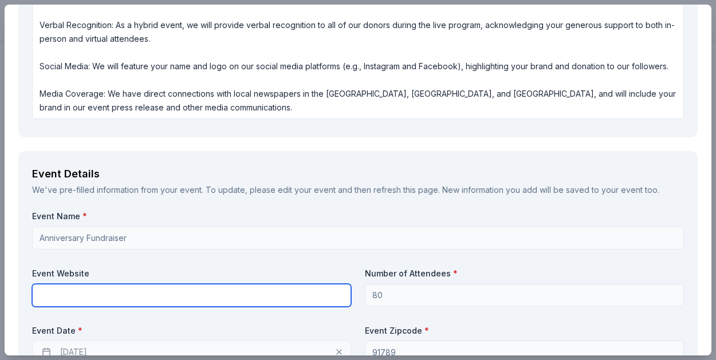
click at [263, 290] on input "text" at bounding box center [191, 295] width 319 height 23
type input "n"
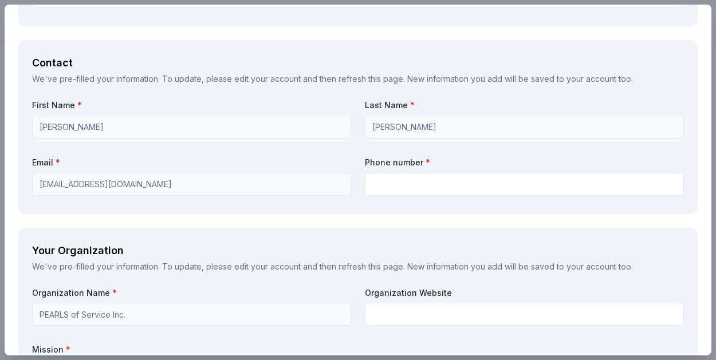
type input "N/A"
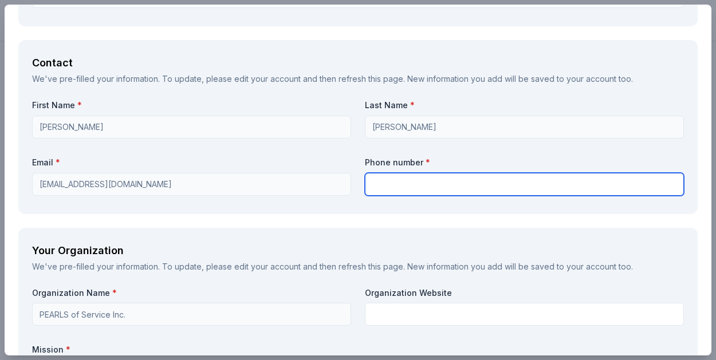
scroll to position [918, 0]
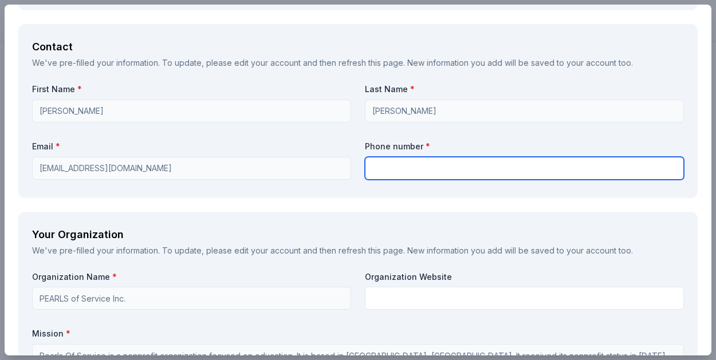
click at [506, 176] on input "text" at bounding box center [524, 168] width 319 height 23
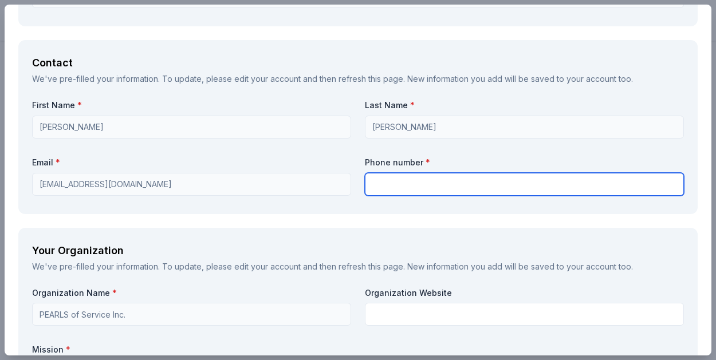
type input "9513376569"
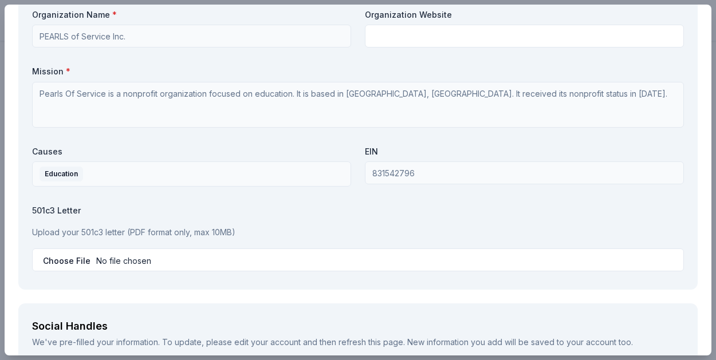
scroll to position [1183, 0]
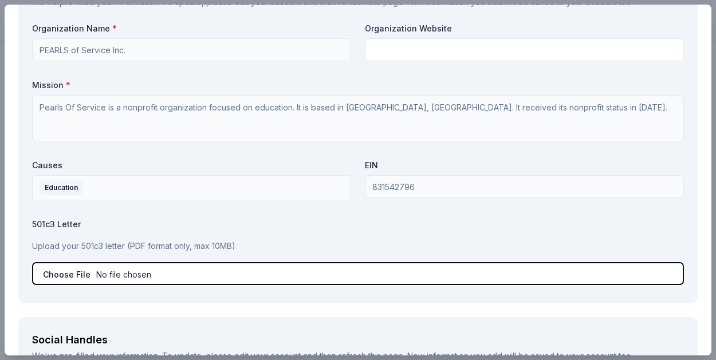
click at [181, 270] on input "file" at bounding box center [358, 273] width 652 height 23
type input "C:\fakepath\_Determination Letter .pdf"
click at [130, 270] on input "file" at bounding box center [358, 273] width 652 height 23
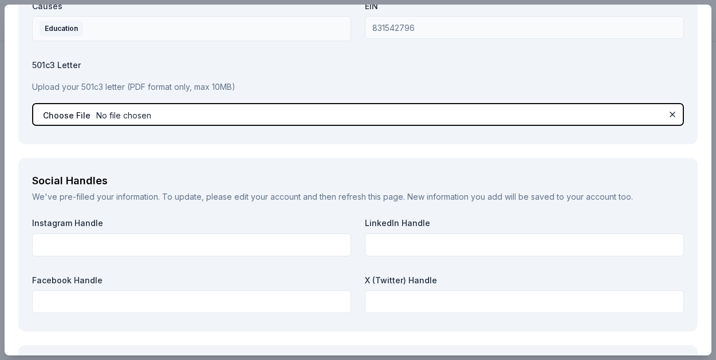
scroll to position [1347, 0]
